Goal: Task Accomplishment & Management: Manage account settings

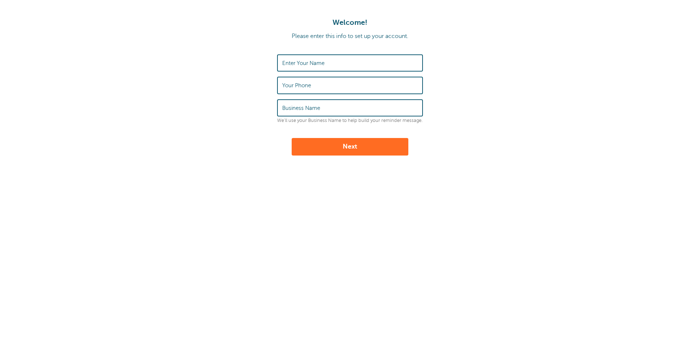
click at [316, 62] on label "Enter Your Name" at bounding box center [303, 63] width 42 height 7
click at [316, 62] on input "Enter Your Name" at bounding box center [350, 63] width 136 height 16
type input "Amber Rodgers"
type input "7"
type input "3252610322"
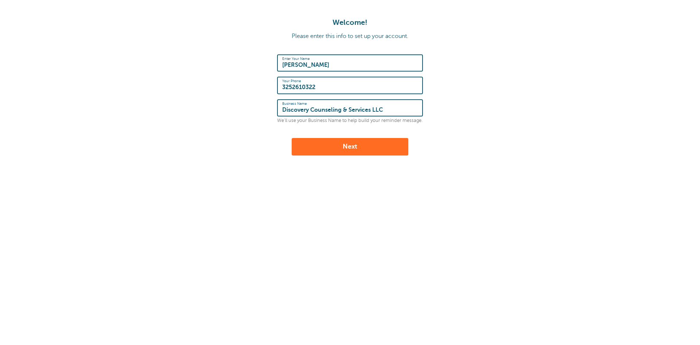
type input "Discovery Counseling & Services LLC"
click at [361, 148] on button "Next" at bounding box center [350, 147] width 117 height 18
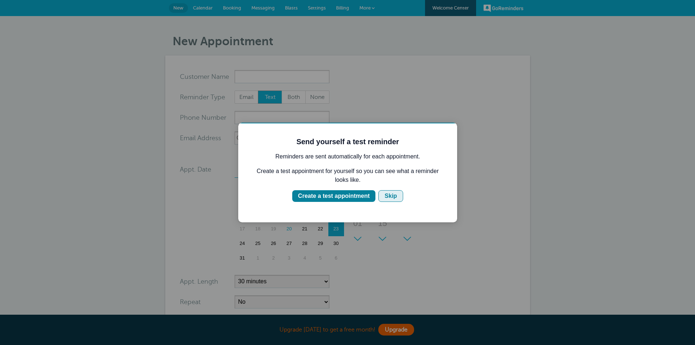
click at [388, 193] on div "Skip" at bounding box center [390, 195] width 12 height 9
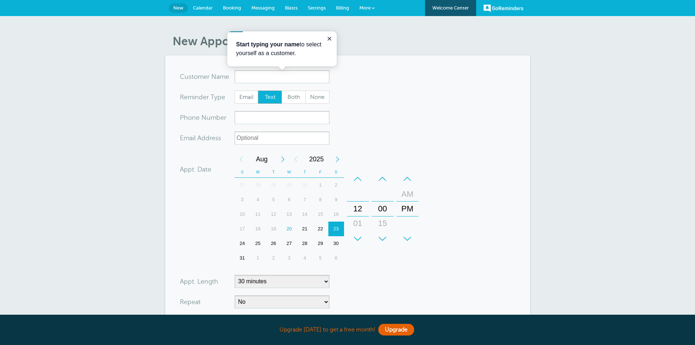
click at [364, 4] on link "More" at bounding box center [367, 8] width 26 height 16
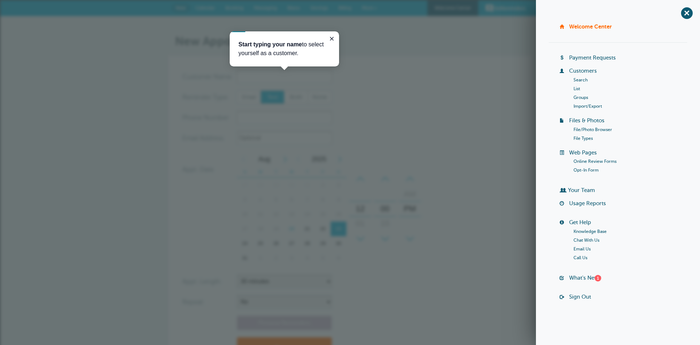
click at [588, 162] on link "Online Review Forms" at bounding box center [595, 161] width 43 height 5
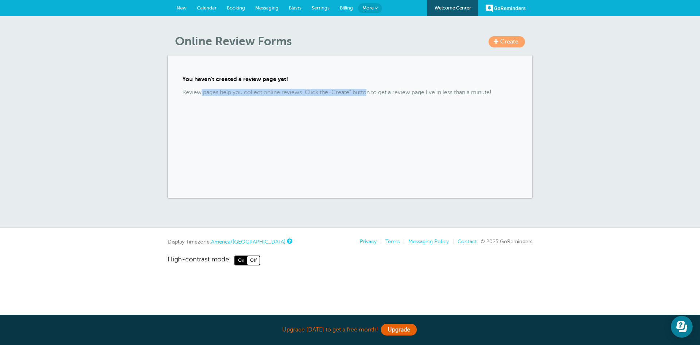
drag, startPoint x: 202, startPoint y: 94, endPoint x: 367, endPoint y: 86, distance: 164.7
click at [367, 86] on div "You haven't created a review page yet! Review pages help you collect online rev…" at bounding box center [350, 126] width 365 height 142
click at [291, 7] on span "Blasts" at bounding box center [295, 7] width 13 height 5
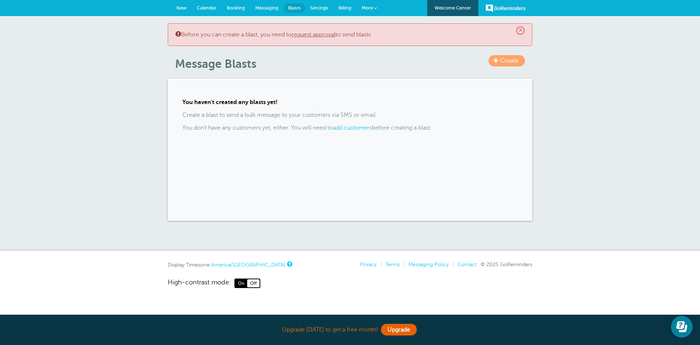
click at [326, 12] on link "Settings" at bounding box center [319, 8] width 28 height 16
